Goal: Register for event/course

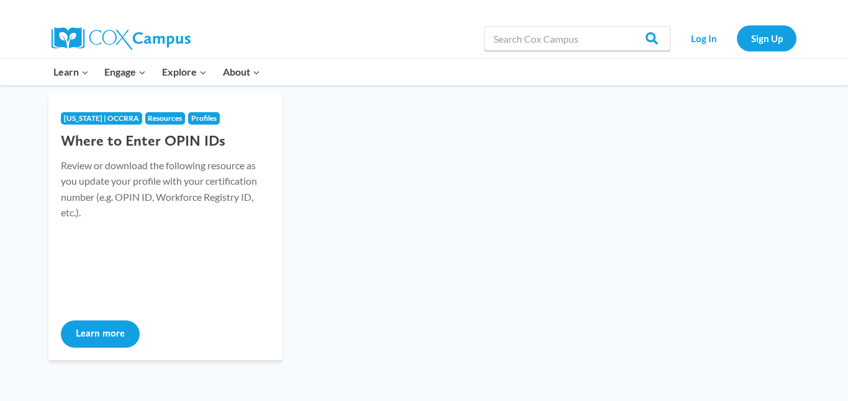
scroll to position [468, 0]
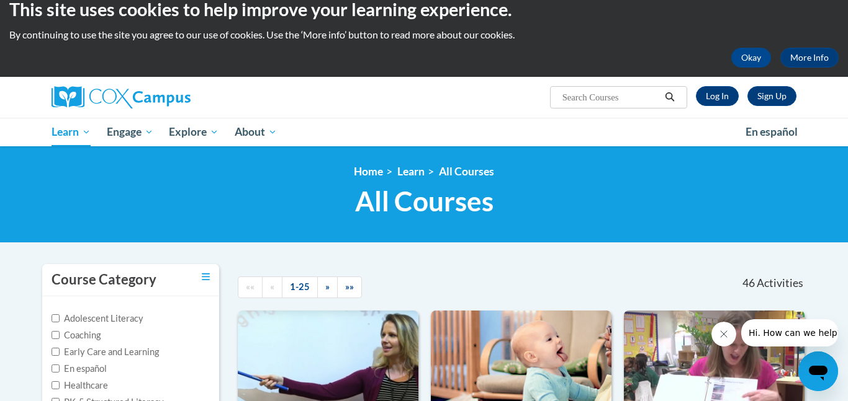
scroll to position [15, 0]
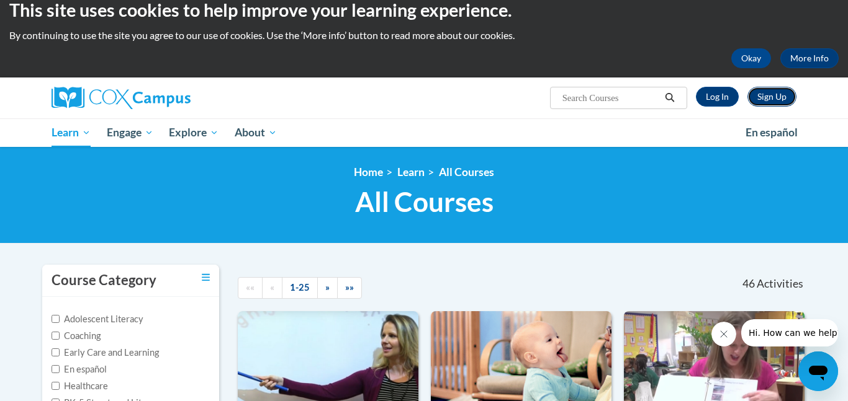
click at [762, 92] on link "Sign Up" at bounding box center [771, 97] width 49 height 20
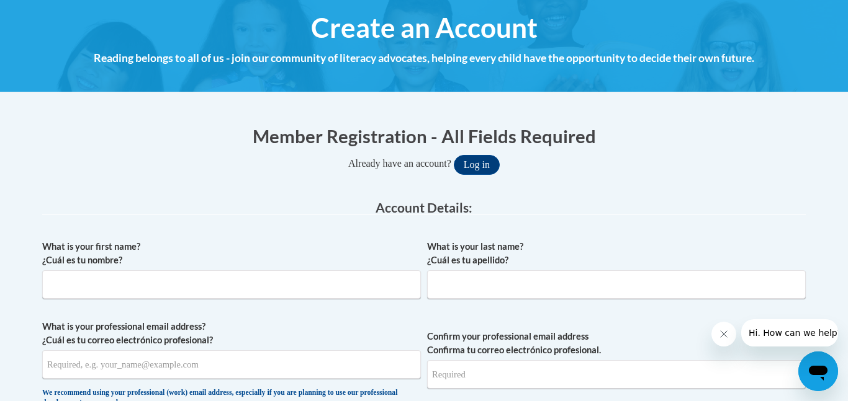
scroll to position [142, 0]
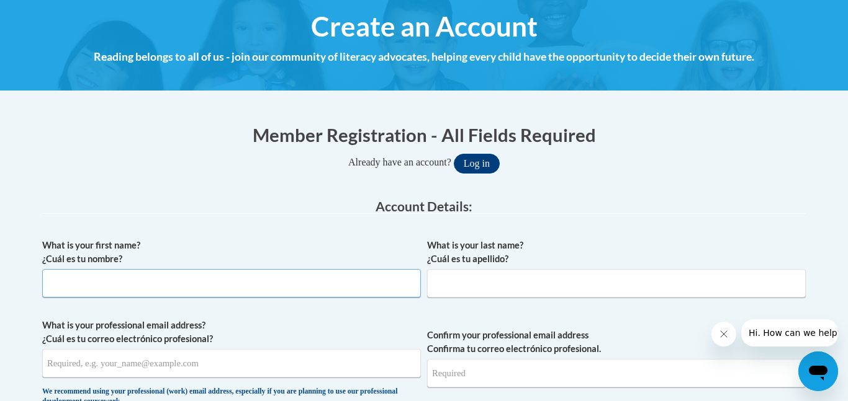
click at [273, 281] on input "What is your first name? ¿Cuál es tu nombre?" at bounding box center [231, 283] width 378 height 29
type input "Anna"
click at [457, 284] on input "What is your last name? ¿Cuál es tu apellido?" at bounding box center [616, 283] width 378 height 29
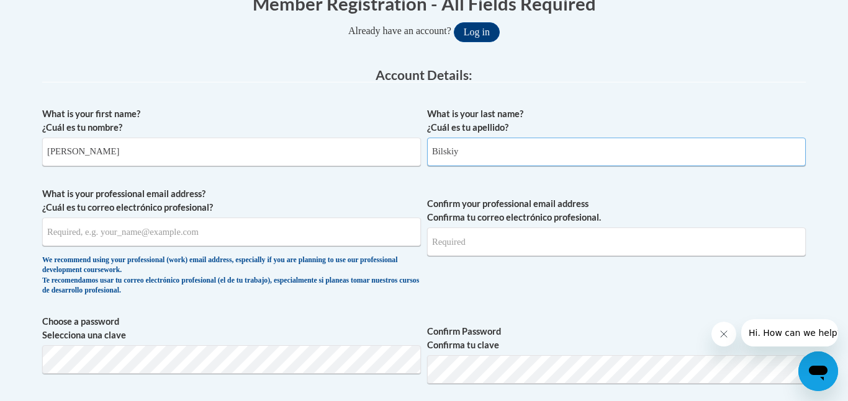
scroll to position [274, 0]
type input "Bilskiy"
click at [332, 239] on input "What is your professional email address? ¿Cuál es tu correo electrónico profesi…" at bounding box center [231, 231] width 378 height 29
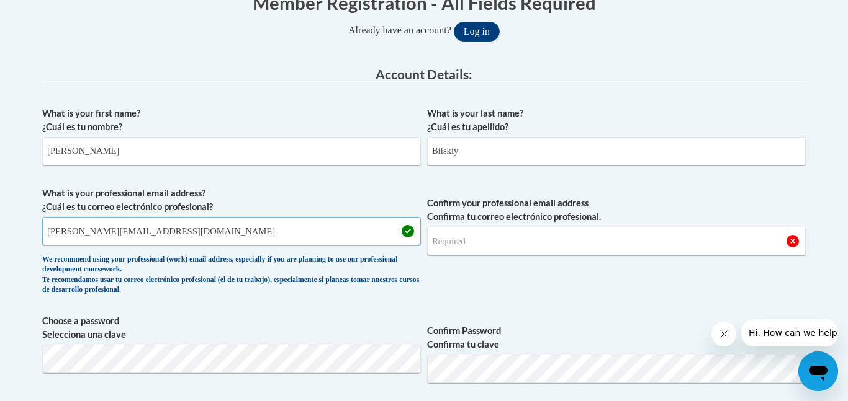
type input "anna.bilskiy@providencecle.com"
click at [475, 235] on input "Confirm your professional email address Confirma tu correo electrónico profesio…" at bounding box center [616, 241] width 378 height 29
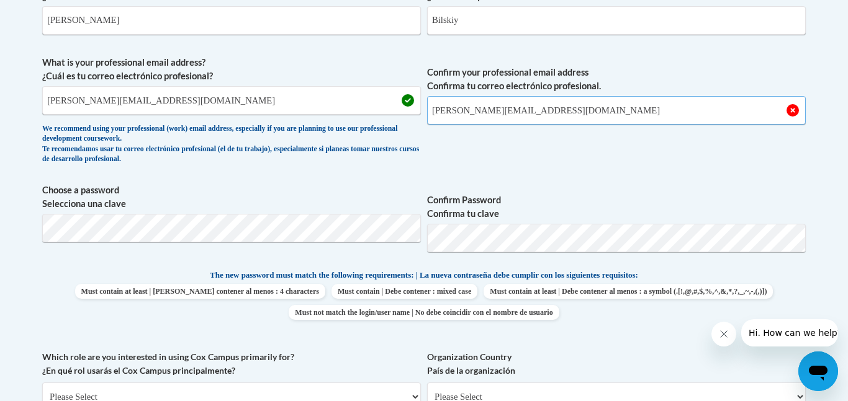
scroll to position [406, 0]
type input "anna.bilskiy@providencecle.com"
click at [781, 262] on div "What is your first name? ¿Cuál es tu nombre? Anna What is your last name? ¿Cuál…" at bounding box center [423, 251] width 763 height 566
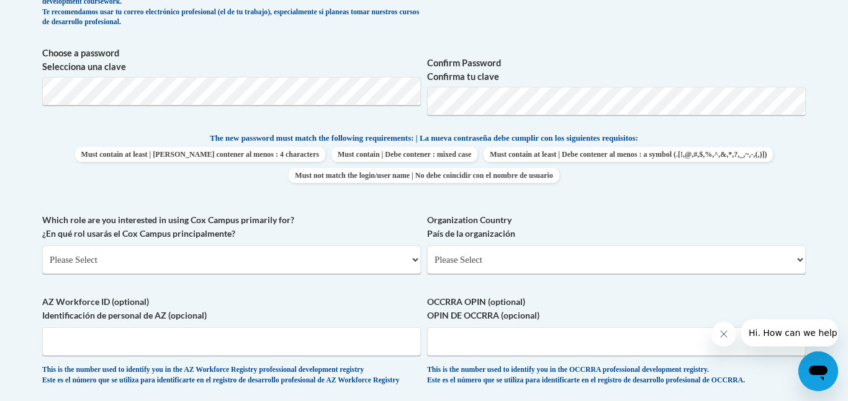
scroll to position [544, 0]
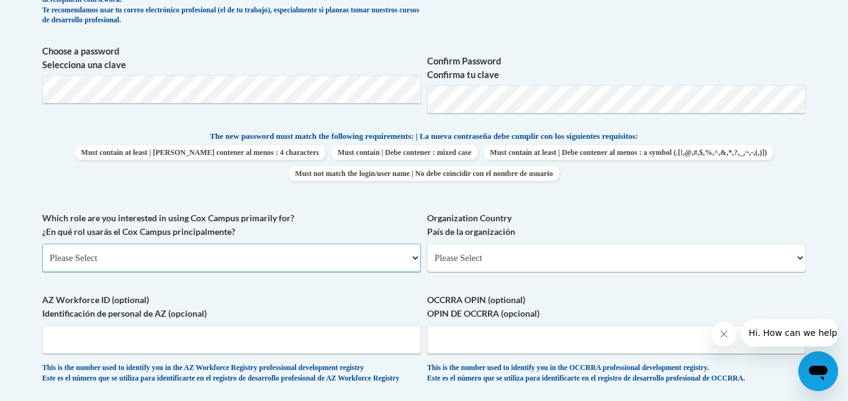
click at [341, 259] on select "Please Select College/University | Colegio/Universidad Community/Nonprofit Part…" at bounding box center [231, 258] width 378 height 29
select select "fbf2d438-af2f-41f8-98f1-81c410e29de3"
click at [42, 244] on select "Please Select College/University | Colegio/Universidad Community/Nonprofit Part…" at bounding box center [231, 258] width 378 height 29
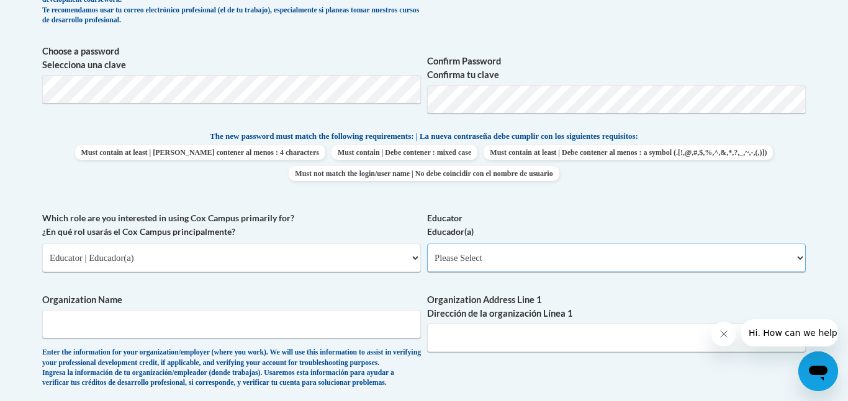
click at [496, 259] on select "Please Select Early Learning/Daycare Teacher/Family Home Care Provider | Maestr…" at bounding box center [616, 258] width 378 height 29
select select "5e2af403-4f2c-4e49-a02f-103e55d7b75b"
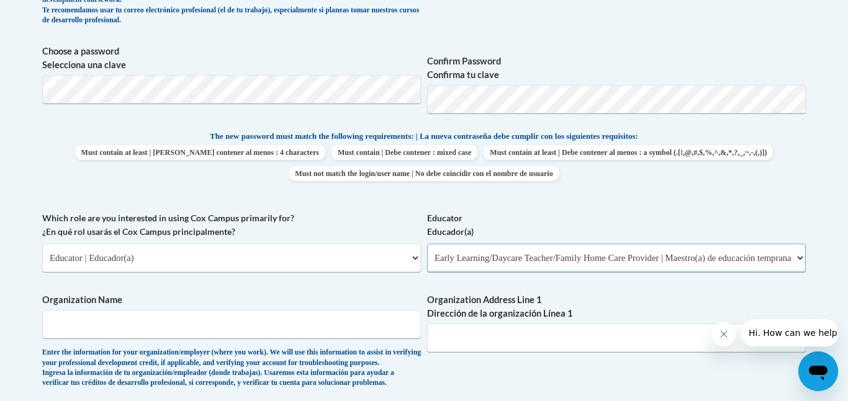
click at [427, 244] on select "Please Select Early Learning/Daycare Teacher/Family Home Care Provider | Maestr…" at bounding box center [616, 258] width 378 height 29
click at [391, 327] on input "Organization Name" at bounding box center [231, 324] width 378 height 29
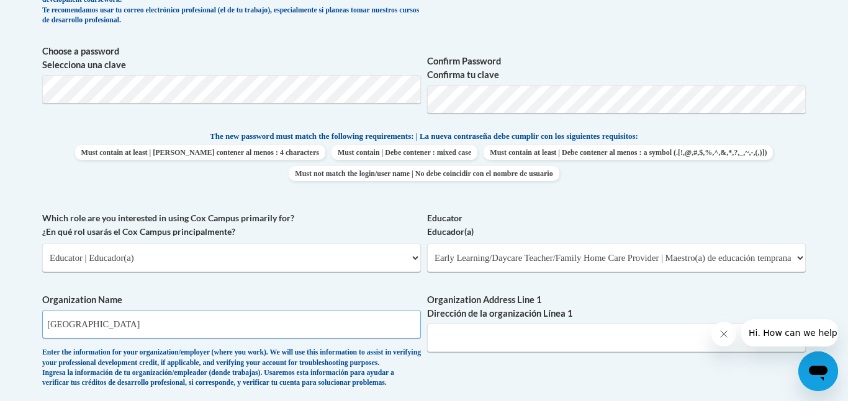
type input "Providence Academy"
click at [581, 333] on input "Organization Address Line 1 Dirección de la organización Línea 1" at bounding box center [616, 338] width 378 height 29
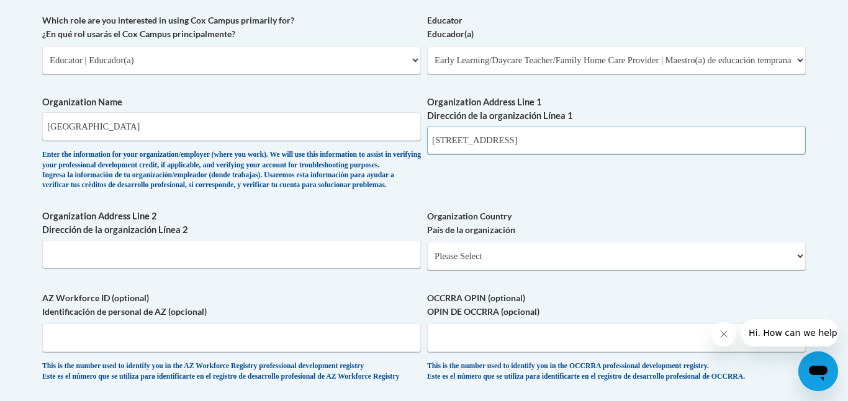
scroll to position [743, 0]
type input "12193 W Pleasant Valley Rd"
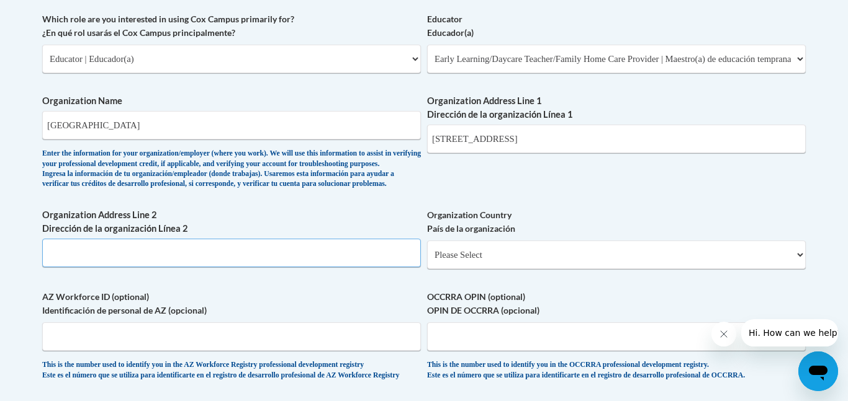
click at [141, 267] on input "Organization Address Line 2 Dirección de la organización Línea 2" at bounding box center [231, 253] width 378 height 29
type input "Parma OH 44130"
click at [521, 269] on select "Please Select United States | Estados Unidos Outside of the United States | Fue…" at bounding box center [616, 255] width 378 height 29
select select "ad49bcad-a171-4b2e-b99c-48b446064914"
click at [427, 261] on select "Please Select United States | Estados Unidos Outside of the United States | Fue…" at bounding box center [616, 255] width 378 height 29
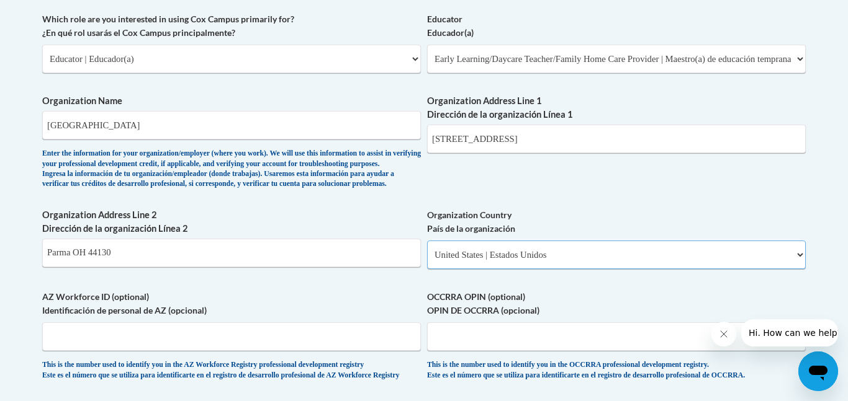
select select
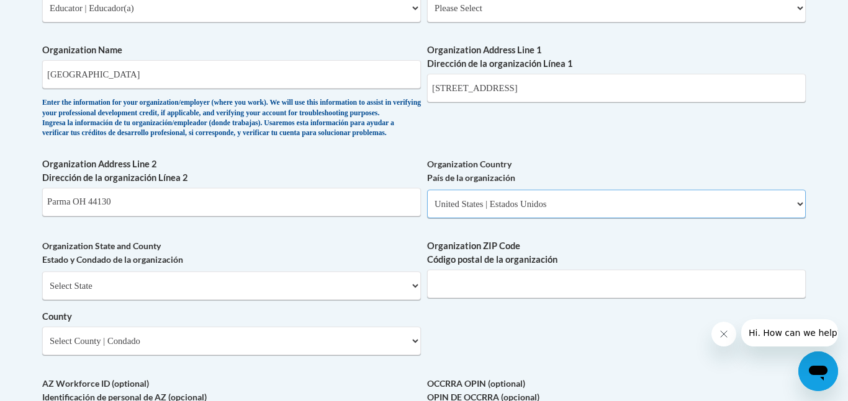
scroll to position [797, 0]
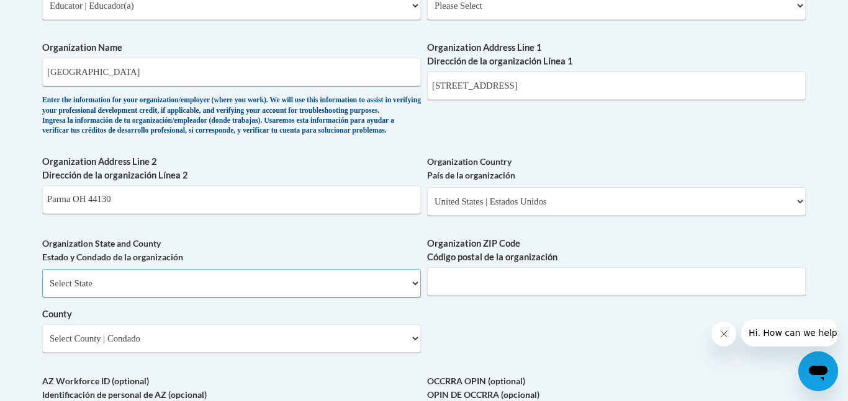
click at [255, 298] on select "Select State Alabama Alaska Arizona Arkansas California Colorado Connecticut De…" at bounding box center [231, 283] width 378 height 29
select select "Ohio"
click at [42, 290] on select "Select State Alabama Alaska Arizona Arkansas California Colorado Connecticut De…" at bounding box center [231, 283] width 378 height 29
click at [498, 296] on input "Organization ZIP Code Código postal de la organización" at bounding box center [616, 281] width 378 height 29
click at [466, 296] on input "Organization ZIP Code Código postal de la organización" at bounding box center [616, 281] width 378 height 29
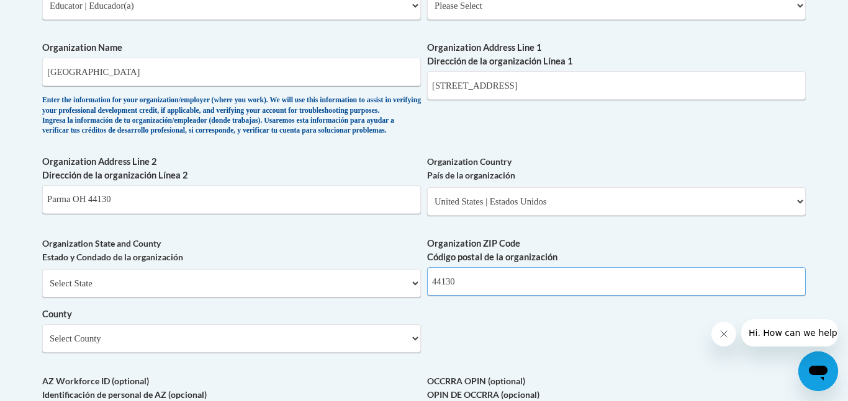
type input "44130"
click at [380, 353] on select "Select County Adams Allen Ashland Ashtabula Athens Auglaize Belmont Brown Butle…" at bounding box center [231, 338] width 378 height 29
select select "Cuyahoga"
click at [42, 345] on select "Select County Adams Allen Ashland Ashtabula Athens Auglaize Belmont Brown Butle…" at bounding box center [231, 338] width 378 height 29
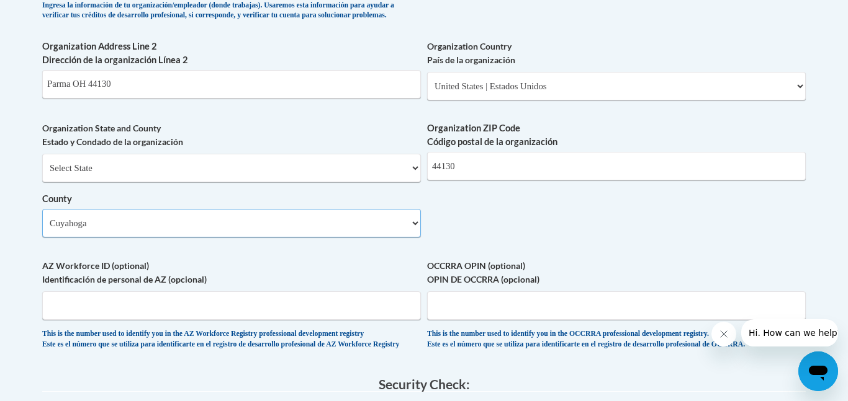
scroll to position [913, 0]
click at [499, 319] on input "OCCRRA OPIN (optional) OPIN DE OCCRRA (opcional)" at bounding box center [616, 304] width 378 height 29
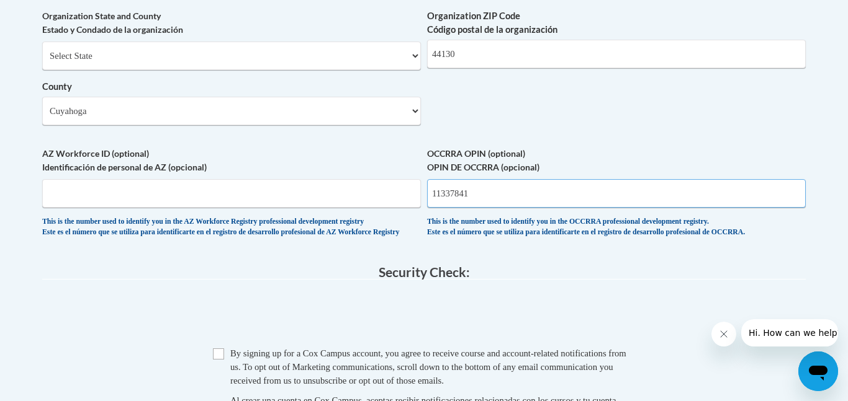
scroll to position [1048, 0]
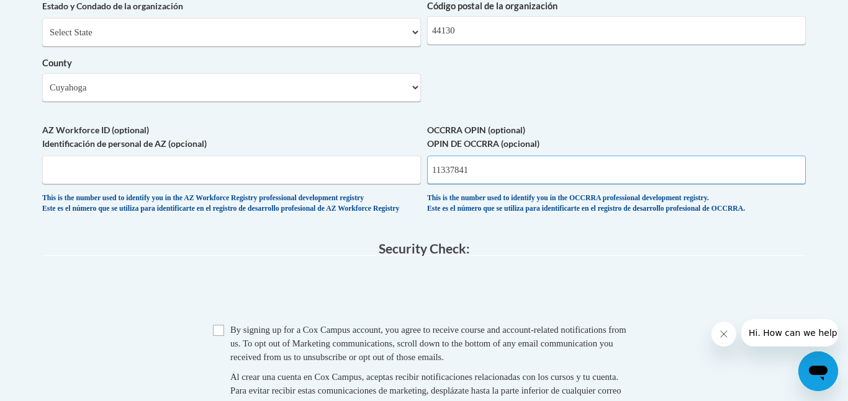
type input "11337841"
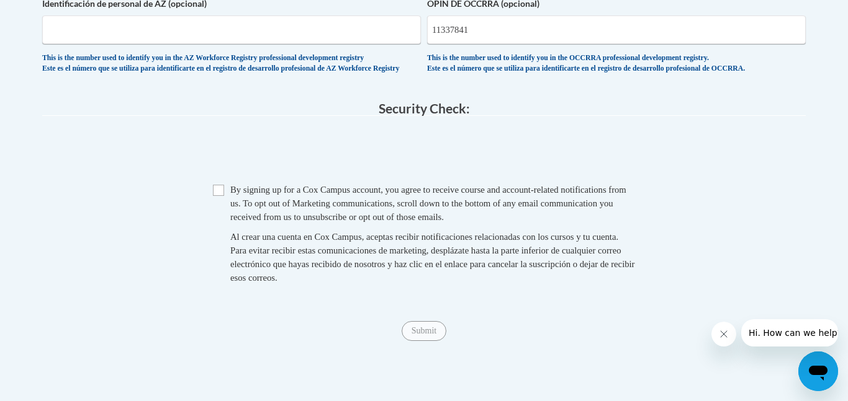
scroll to position [1196, 0]
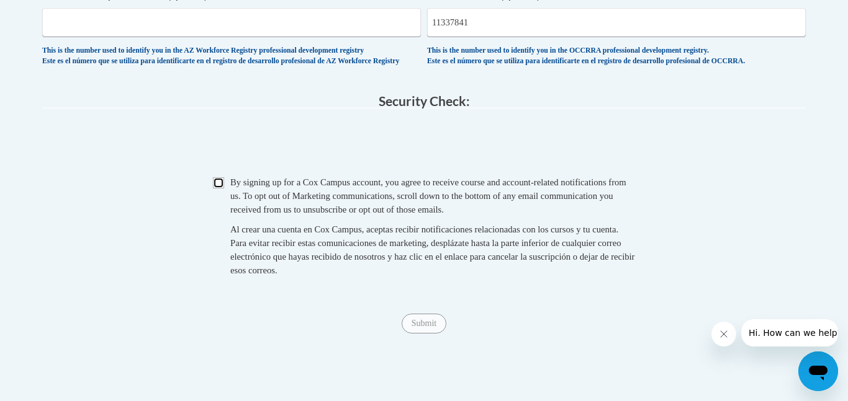
click at [217, 189] on input "Checkbox" at bounding box center [218, 182] width 11 height 11
checkbox input "true"
click at [439, 334] on input "Submit" at bounding box center [423, 324] width 45 height 20
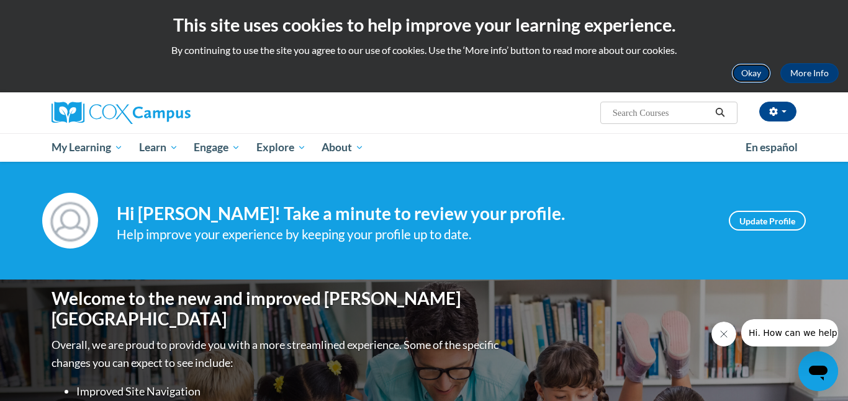
click at [741, 75] on button "Okay" at bounding box center [751, 73] width 40 height 20
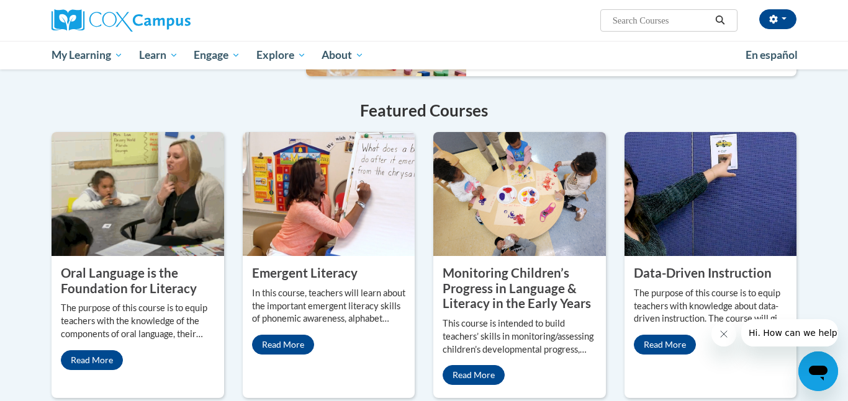
scroll to position [954, 0]
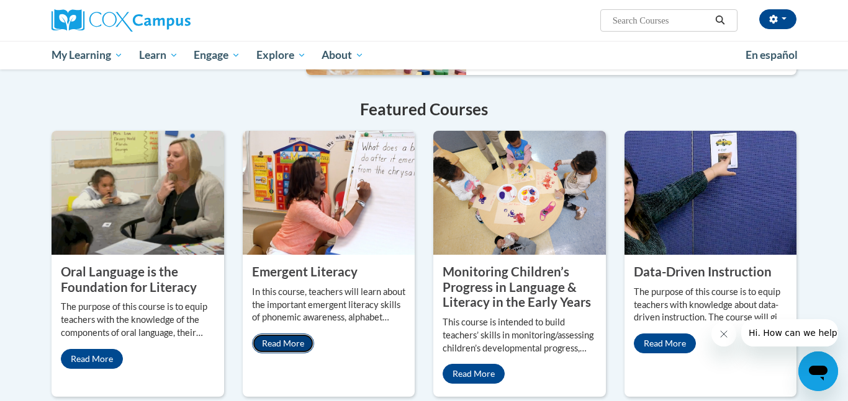
click at [287, 334] on link "Read More" at bounding box center [283, 344] width 62 height 20
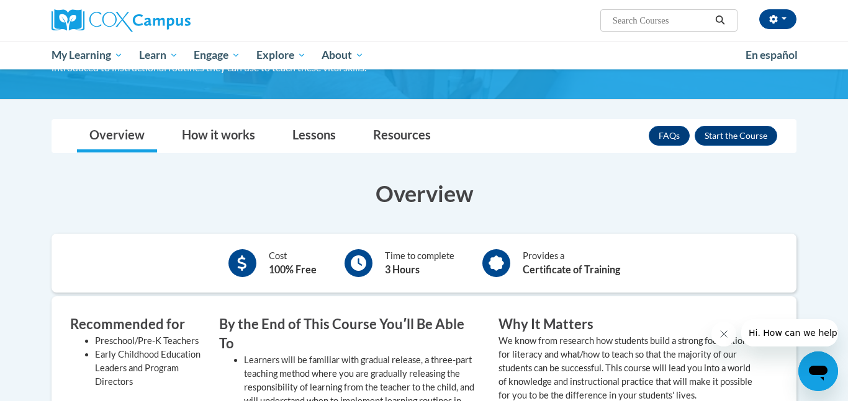
scroll to position [134, 0]
click at [738, 130] on button "Enroll" at bounding box center [735, 135] width 83 height 20
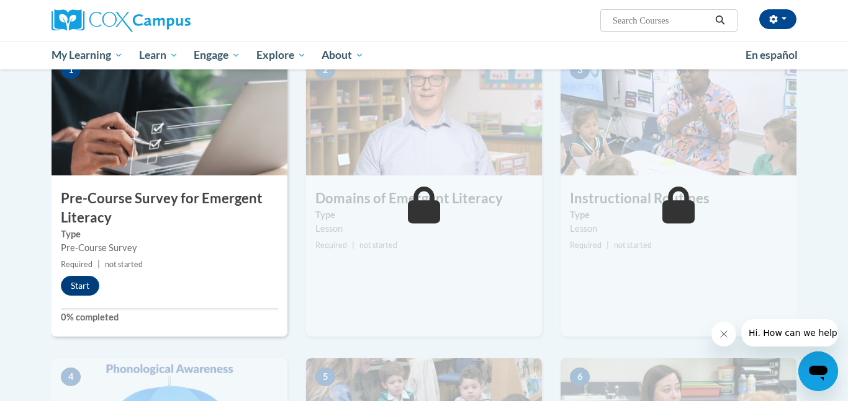
scroll to position [276, 0]
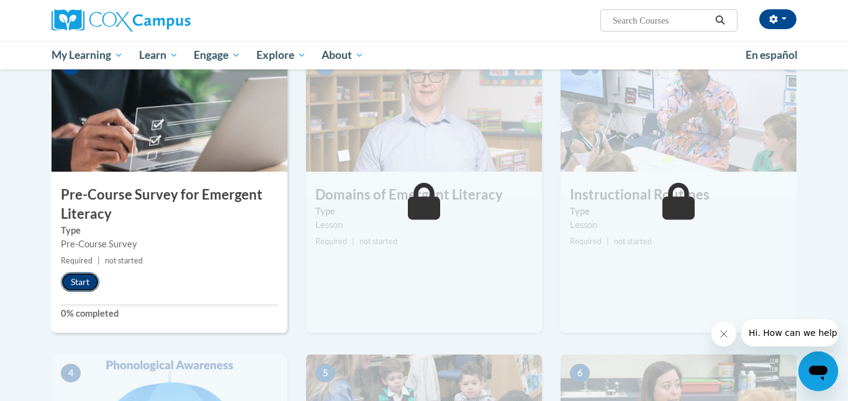
click at [76, 281] on button "Start" at bounding box center [80, 282] width 38 height 20
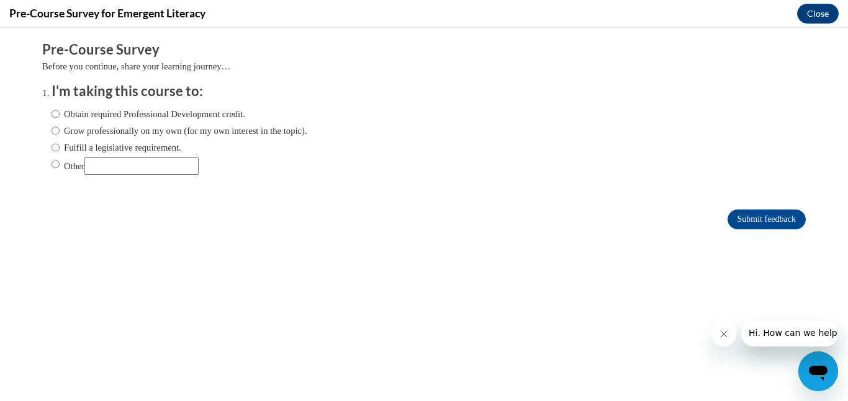
scroll to position [0, 0]
click at [60, 114] on label "Obtain required Professional Development credit." at bounding box center [148, 114] width 194 height 14
click at [60, 114] on input "Obtain required Professional Development credit." at bounding box center [55, 114] width 8 height 14
radio input "true"
click at [734, 215] on input "Submit feedback" at bounding box center [766, 220] width 78 height 20
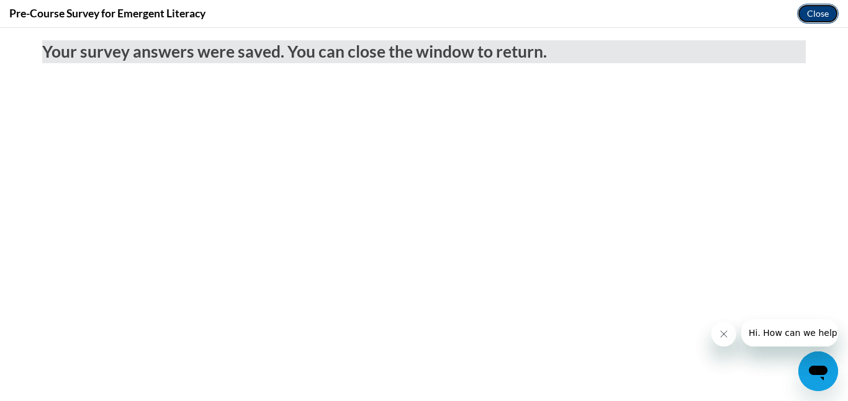
click at [819, 16] on button "Close" at bounding box center [818, 14] width 42 height 20
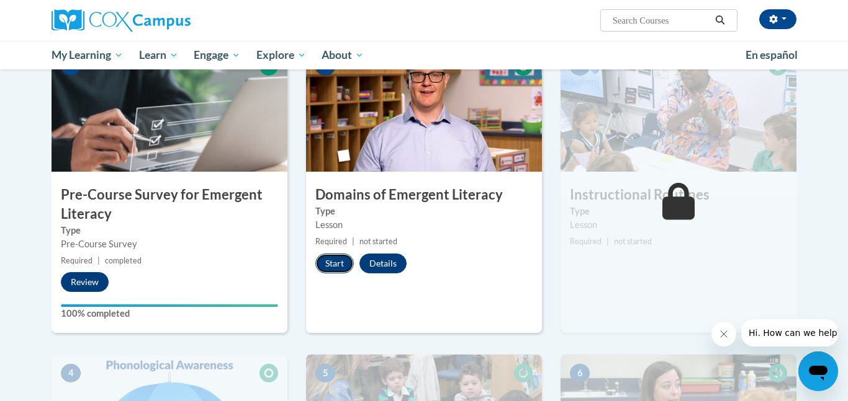
click at [325, 260] on button "Start" at bounding box center [334, 264] width 38 height 20
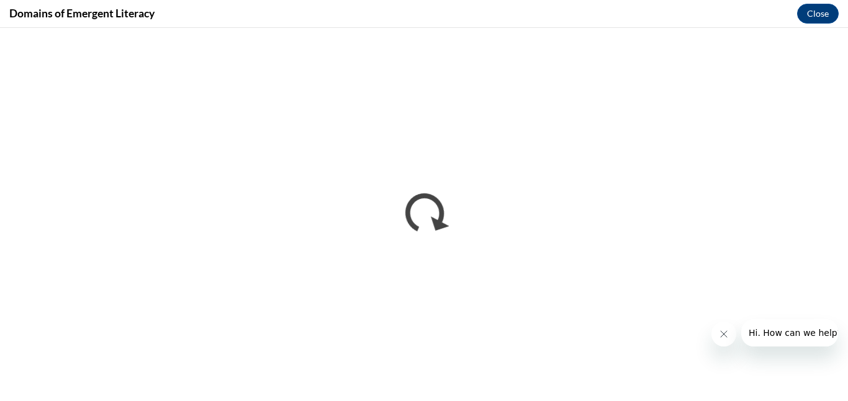
click at [725, 336] on icon "Close message from company" at bounding box center [723, 334] width 10 height 10
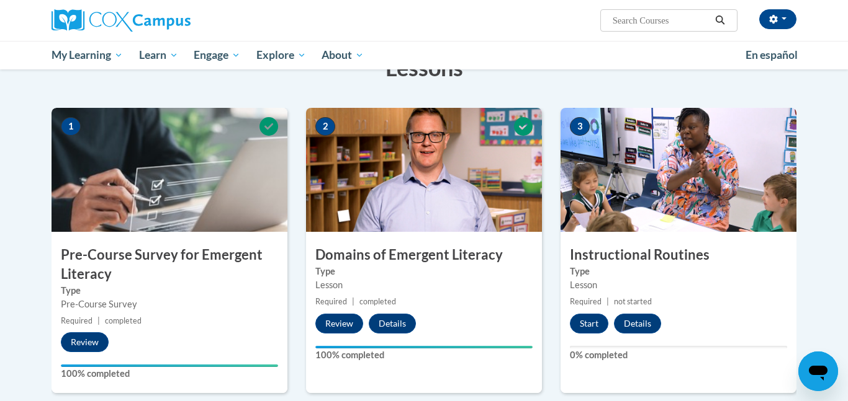
scroll to position [210, 0]
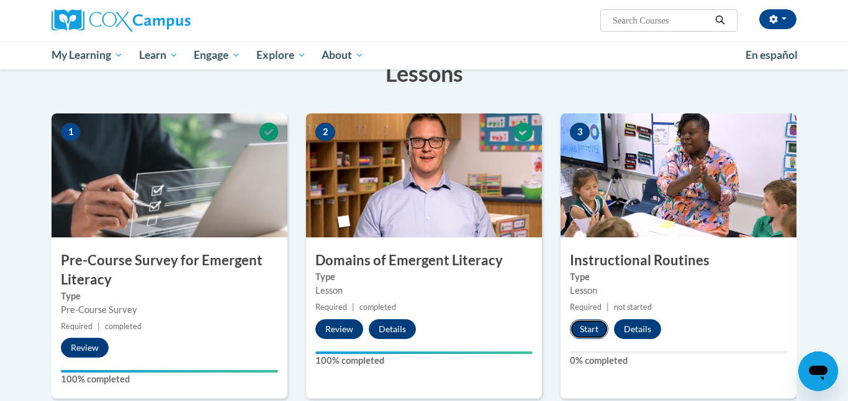
click at [600, 333] on button "Start" at bounding box center [589, 330] width 38 height 20
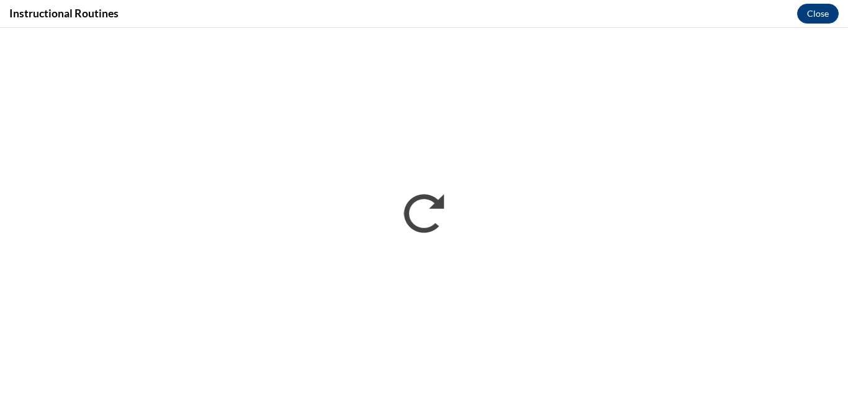
scroll to position [0, 0]
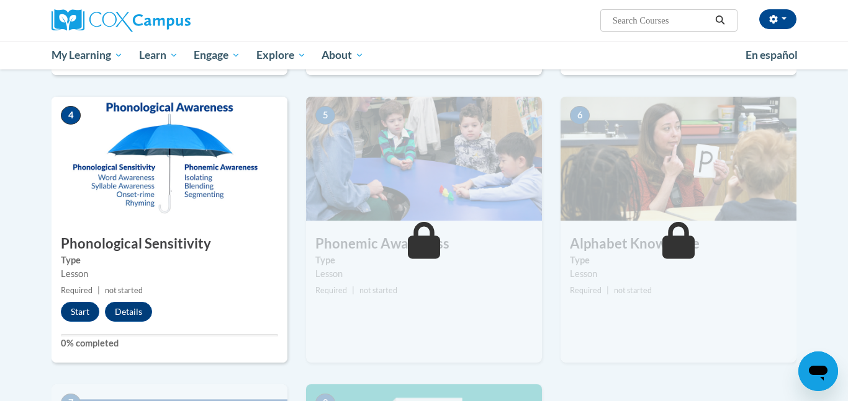
scroll to position [535, 0]
click at [84, 316] on button "Start" at bounding box center [80, 312] width 38 height 20
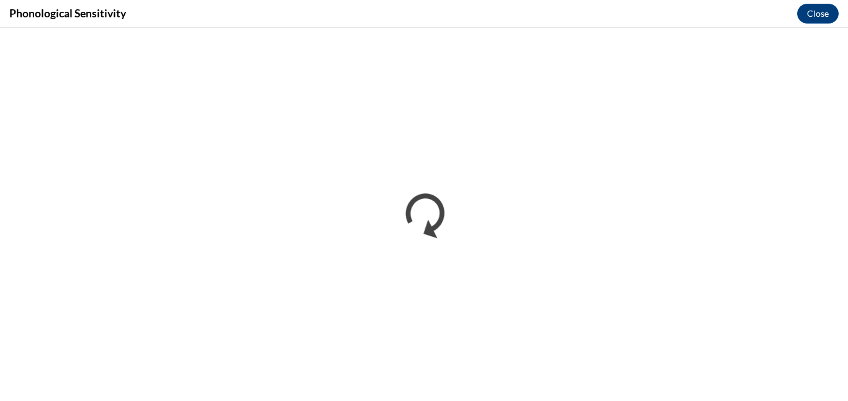
scroll to position [0, 0]
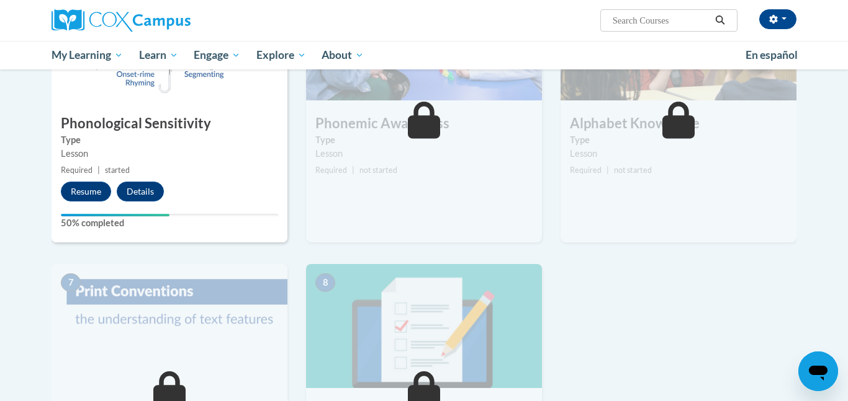
scroll to position [655, 0]
